Goal: Task Accomplishment & Management: Manage account settings

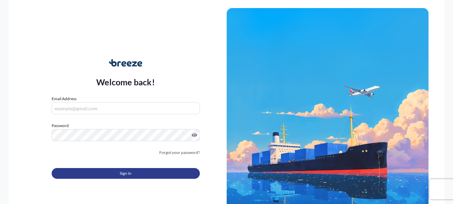
type input "[EMAIL_ADDRESS][DOMAIN_NAME]"
click at [138, 172] on button "Sign In" at bounding box center [126, 173] width 148 height 11
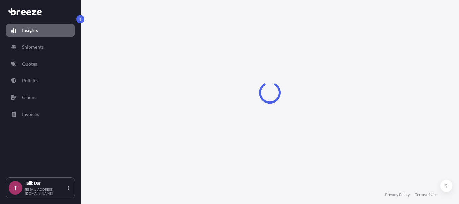
select select "2025"
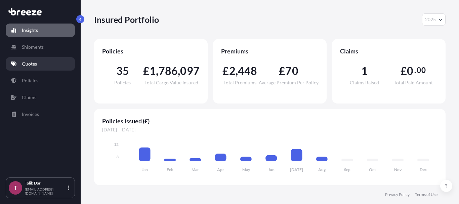
click at [42, 63] on link "Quotes" at bounding box center [40, 63] width 69 height 13
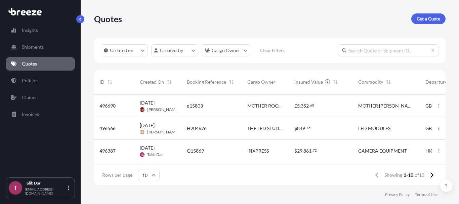
scroll to position [34, 0]
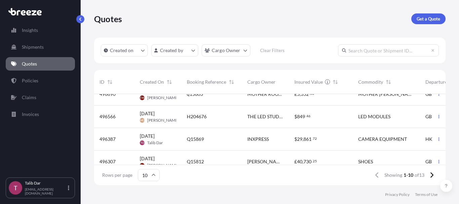
click at [186, 140] on div "Q15869" at bounding box center [211, 139] width 60 height 22
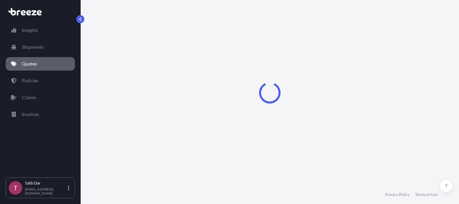
select select "Road"
select select "Air"
select select "Road"
select select "4"
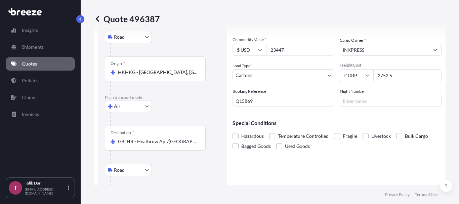
scroll to position [67, 0]
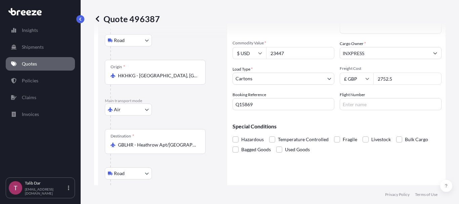
drag, startPoint x: 397, startPoint y: 79, endPoint x: 362, endPoint y: 84, distance: 35.9
click at [362, 84] on div "£ GBP 2752.5" at bounding box center [390, 79] width 102 height 12
type input "2675.09"
click at [351, 118] on div "Special Conditions Hazardous Temperature Controlled Fragile Livestock Bulk Carg…" at bounding box center [336, 134] width 209 height 39
click at [356, 104] on input "Flight Number" at bounding box center [390, 104] width 102 height 12
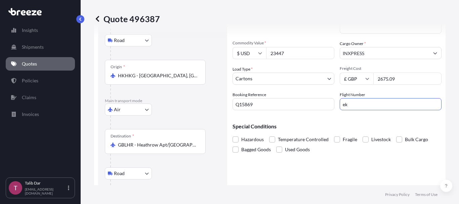
type input "e"
type input "EK9137"
click at [332, 124] on p "Special Conditions" at bounding box center [336, 126] width 209 height 5
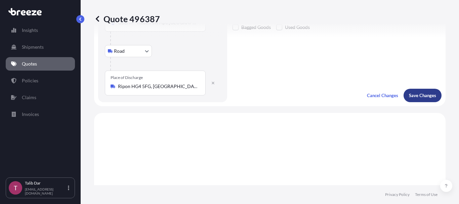
scroll to position [201, 0]
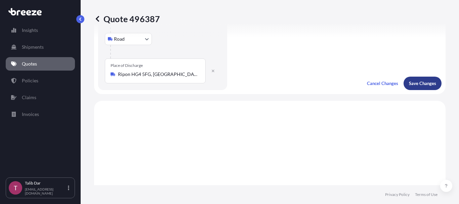
click at [419, 87] on button "Save Changes" at bounding box center [422, 83] width 38 height 13
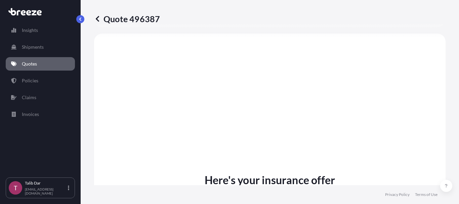
select select "Road"
select select "Air"
select select "Road"
select select "4"
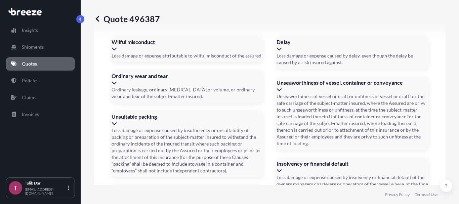
scroll to position [1011, 0]
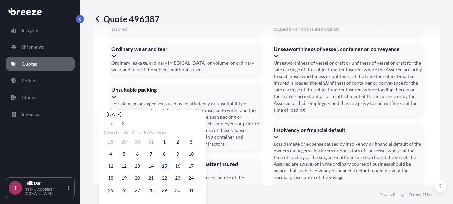
click at [170, 171] on button "15" at bounding box center [164, 165] width 11 height 11
type input "[DATE]"
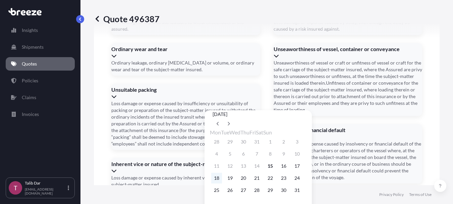
click at [216, 183] on button "18" at bounding box center [216, 178] width 11 height 11
type input "[DATE]"
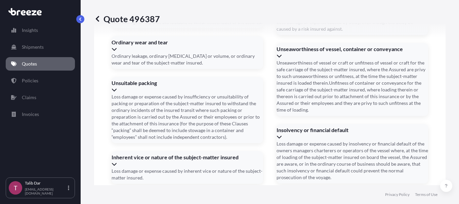
type input "17615063020"
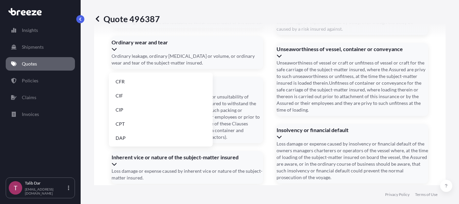
click at [144, 94] on li "EXW" at bounding box center [160, 95] width 98 height 13
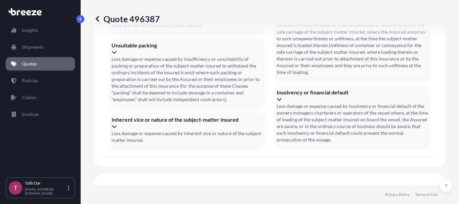
scroll to position [1049, 0]
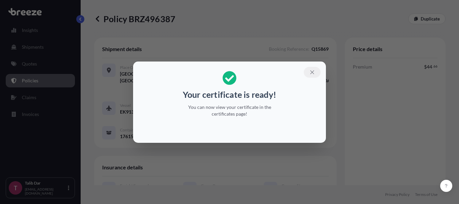
click at [309, 70] on icon "button" at bounding box center [312, 72] width 6 height 6
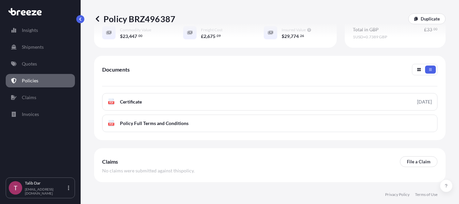
scroll to position [201, 0]
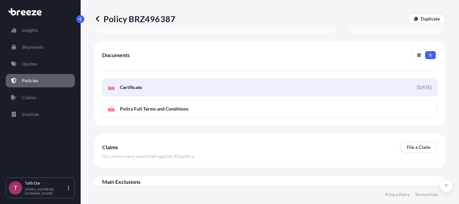
click at [158, 95] on link "PDF Certificate [DATE]" at bounding box center [269, 87] width 335 height 17
